Goal: Find specific page/section: Find specific page/section

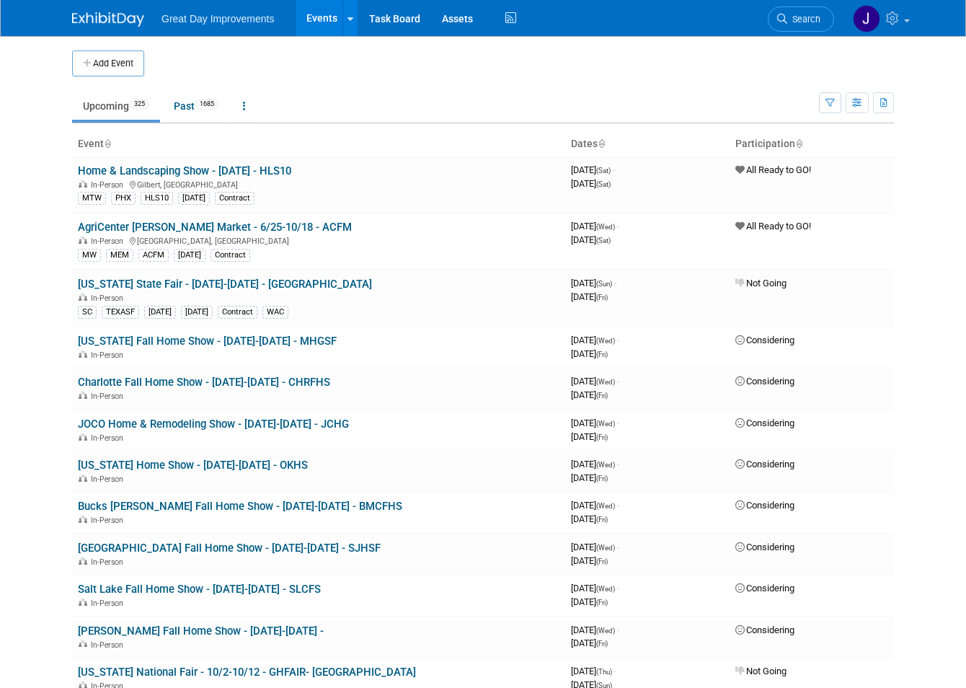
click at [834, 16] on link "Search" at bounding box center [801, 18] width 66 height 25
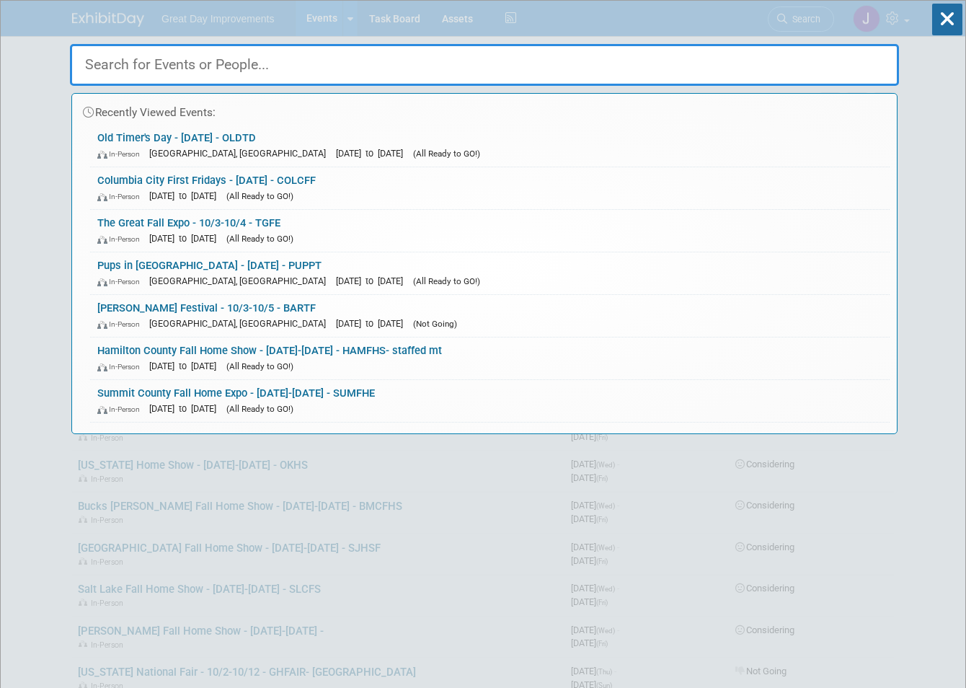
paste input "TURFSE"
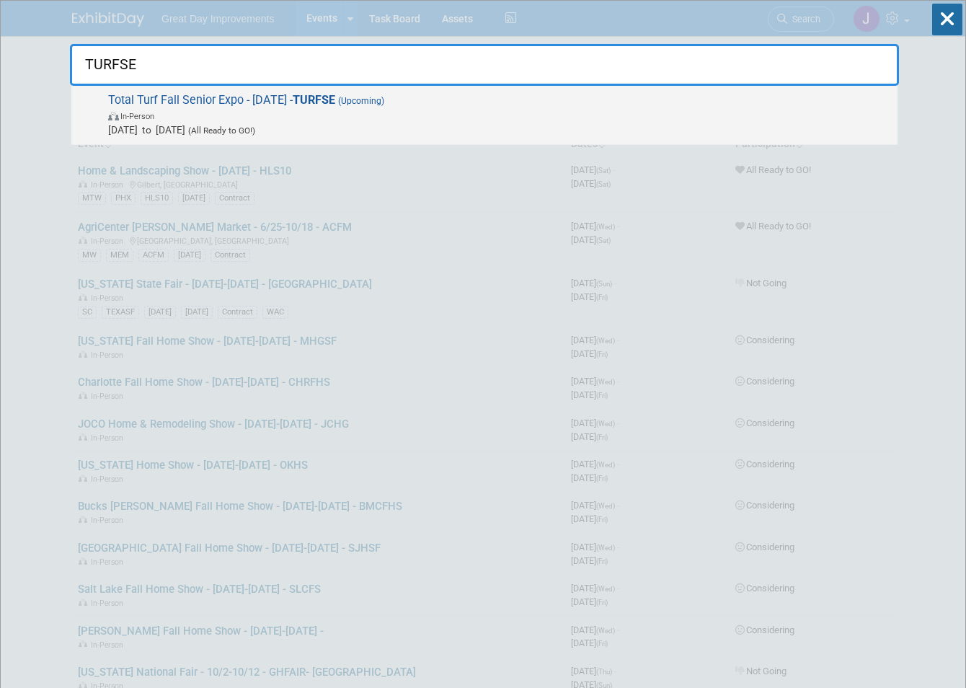
type input "TURFSE"
click at [381, 118] on span "In-Person" at bounding box center [499, 115] width 782 height 14
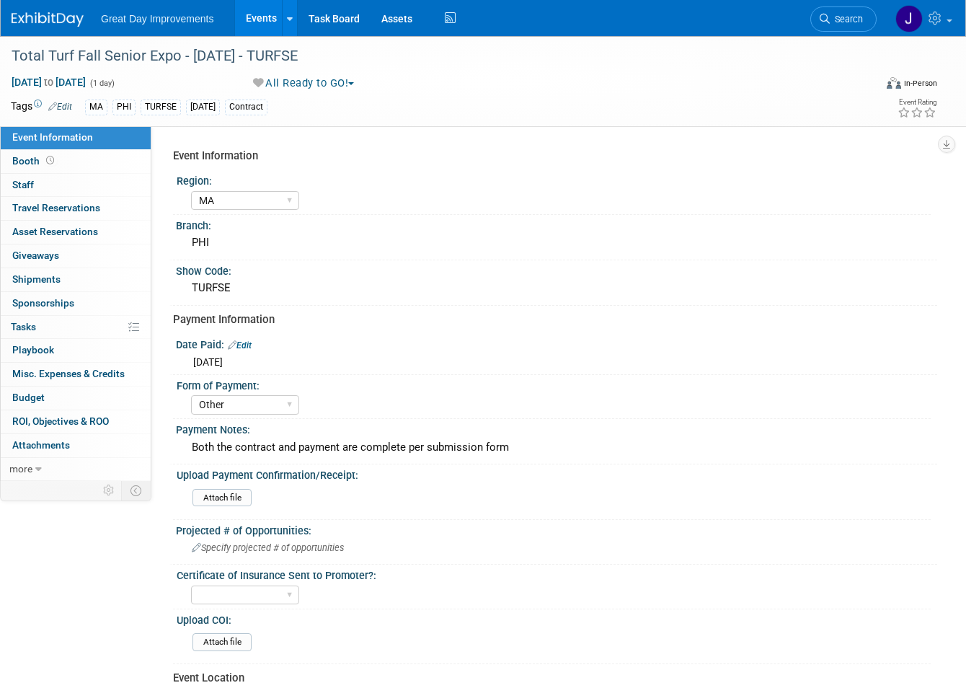
select select "MA"
select select "Other"
click at [37, 51] on div "Total Turf Fall Senior Expo - [DATE] - TURFSE" at bounding box center [432, 56] width 852 height 26
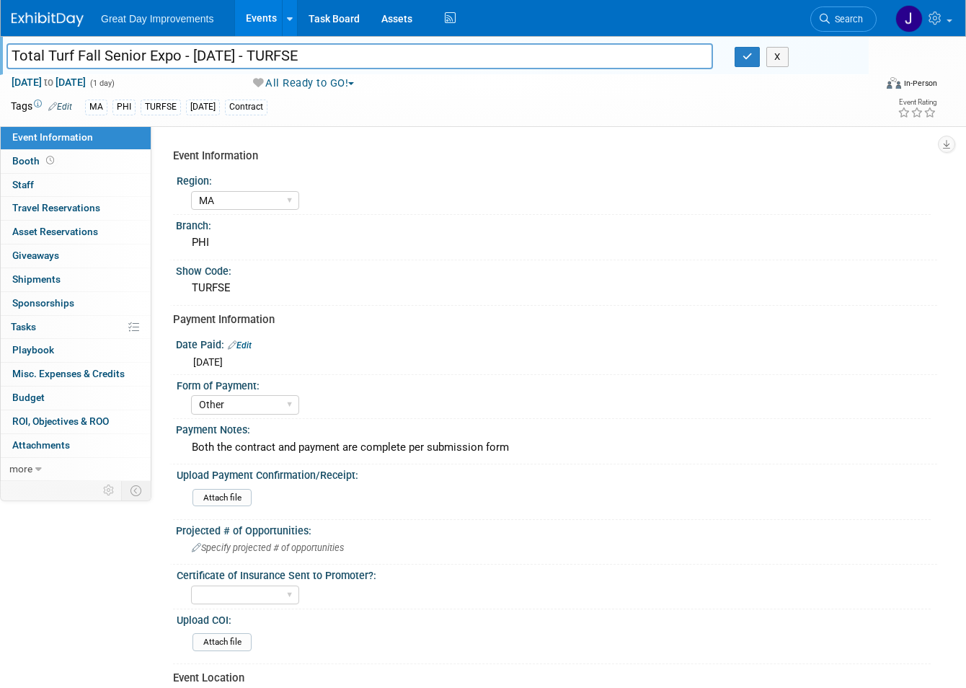
click at [311, 48] on input "Total Turf Fall Senior Expo - [DATE] - TURFSE" at bounding box center [359, 55] width 707 height 25
